Goal: Task Accomplishment & Management: Manage account settings

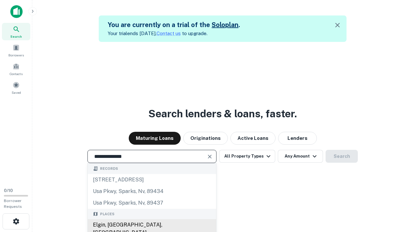
click at [151, 225] on div "Elgin, IL, USA" at bounding box center [152, 228] width 128 height 19
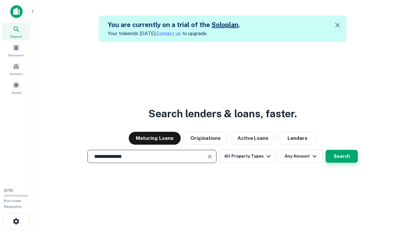
type input "**********"
click at [325, 150] on button "Search" at bounding box center [341, 156] width 32 height 13
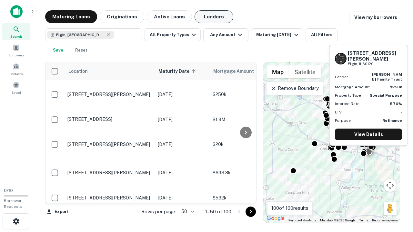
click at [214, 17] on button "Lenders" at bounding box center [213, 16] width 39 height 13
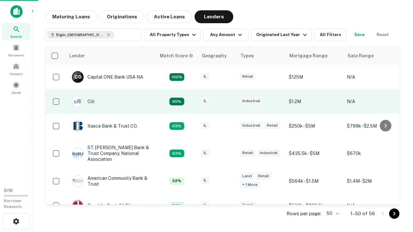
click at [229, 102] on div "IL" at bounding box center [217, 101] width 32 height 9
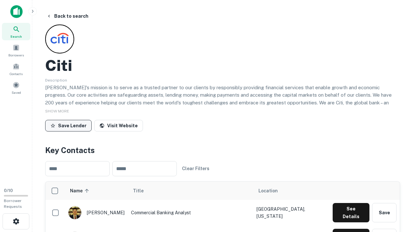
click at [68, 125] on button "Save Lender" at bounding box center [68, 126] width 46 height 12
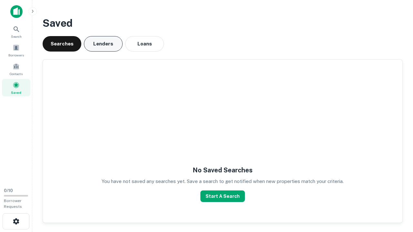
click at [103, 44] on button "Lenders" at bounding box center [103, 43] width 39 height 15
